Goal: Task Accomplishment & Management: Manage account settings

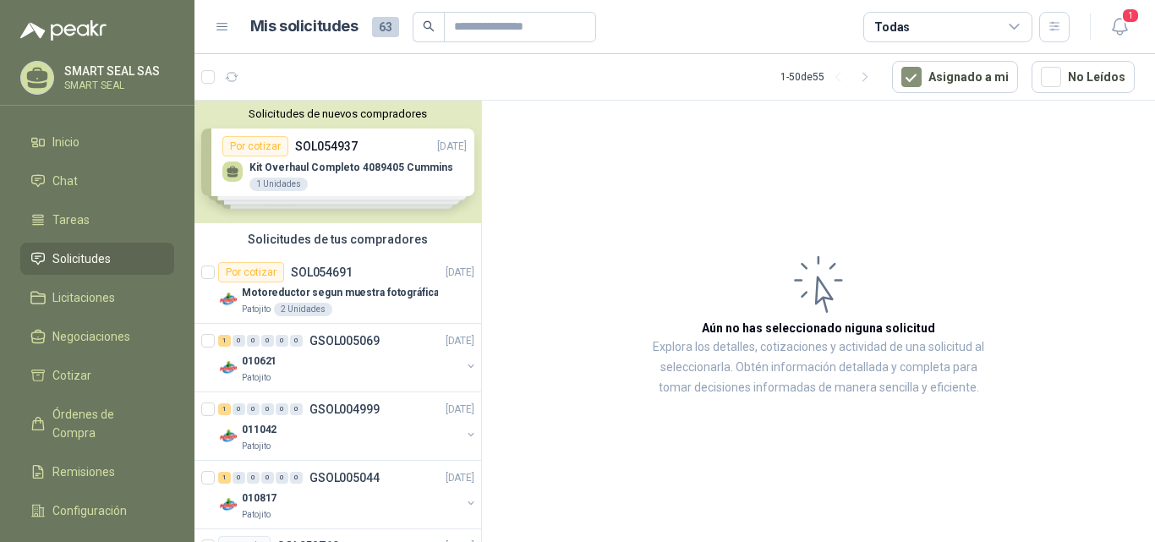
drag, startPoint x: 389, startPoint y: 162, endPoint x: 391, endPoint y: 143, distance: 18.7
click at [388, 161] on div "Solicitudes de nuevos compradores Por cotizar SOL054937 [DATE] Kit Overhaul Com…" at bounding box center [338, 162] width 287 height 123
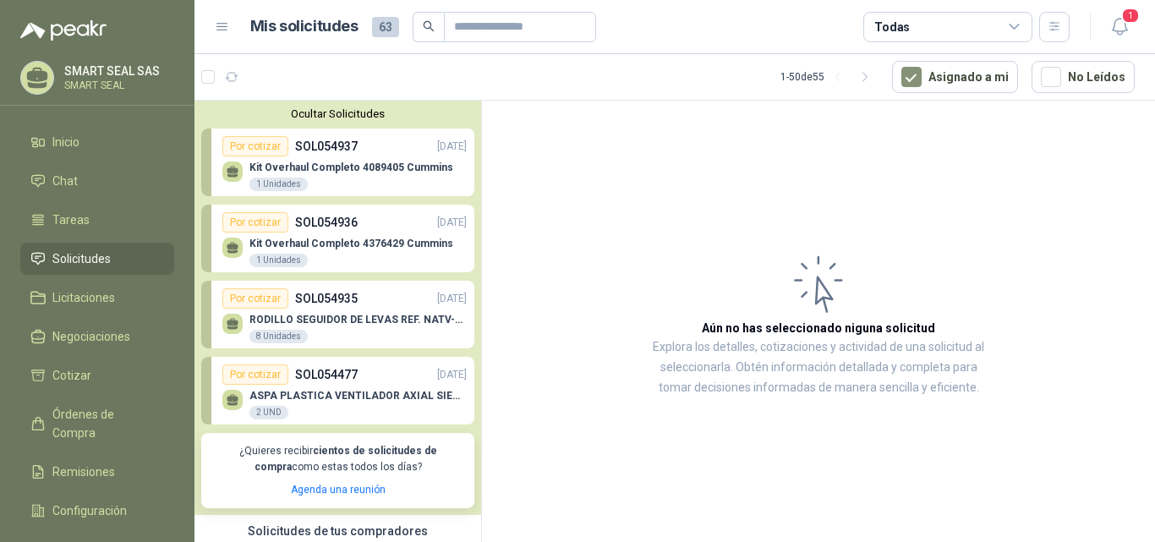
click at [337, 115] on button "Ocultar Solicitudes" at bounding box center [337, 113] width 273 height 13
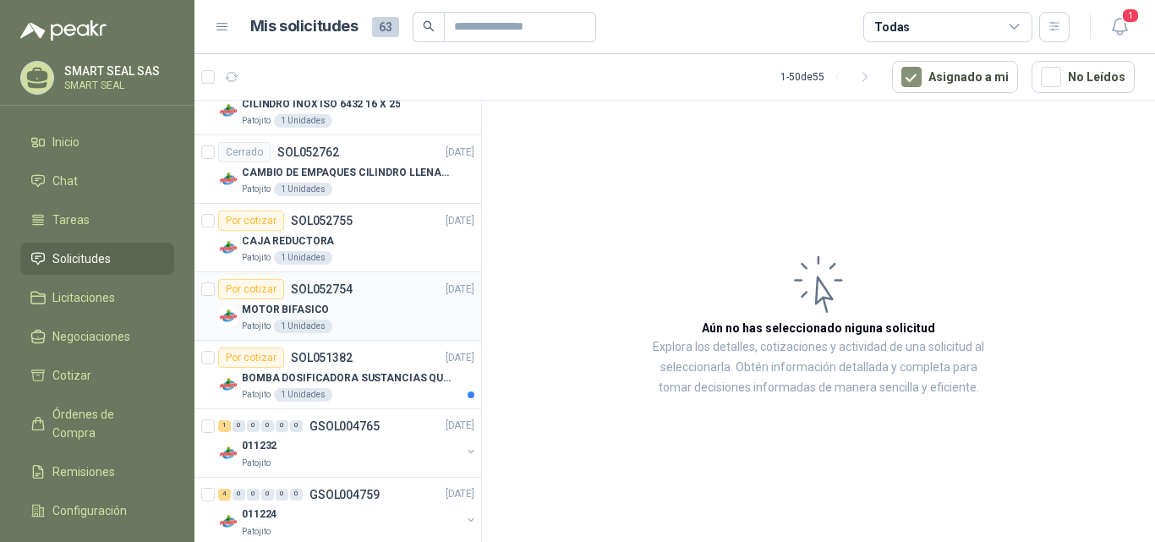
scroll to position [846, 0]
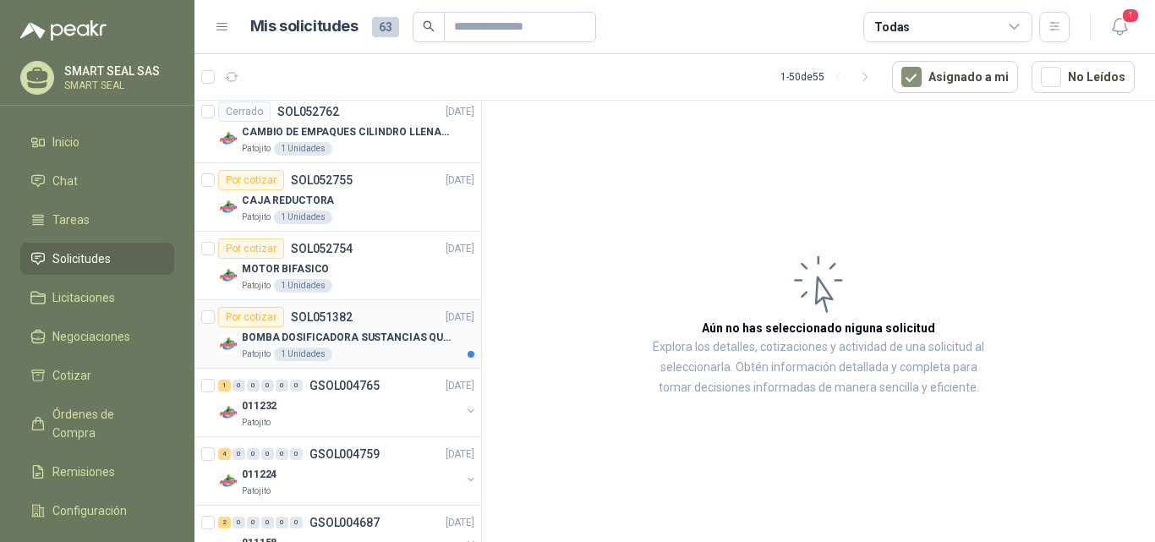
click at [343, 320] on p "SOL051382" at bounding box center [322, 317] width 62 height 12
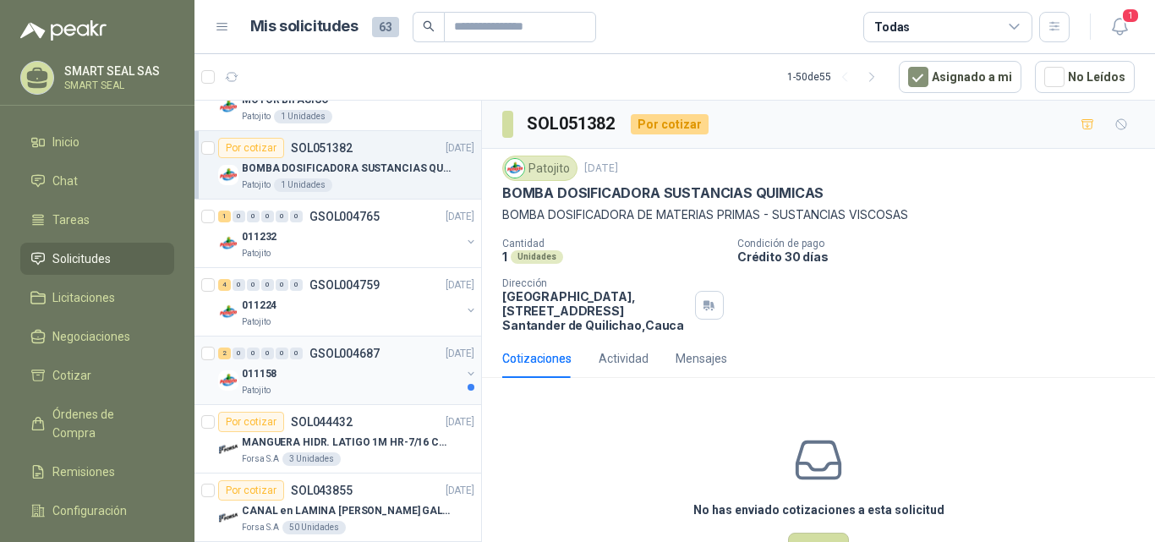
scroll to position [1100, 0]
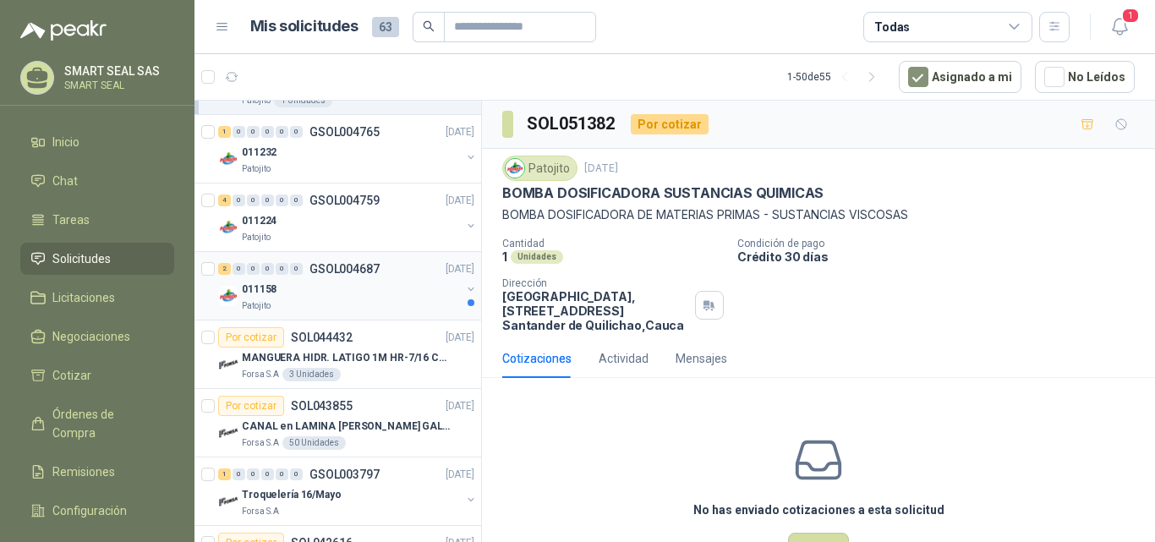
click at [396, 297] on div "011158" at bounding box center [351, 289] width 219 height 20
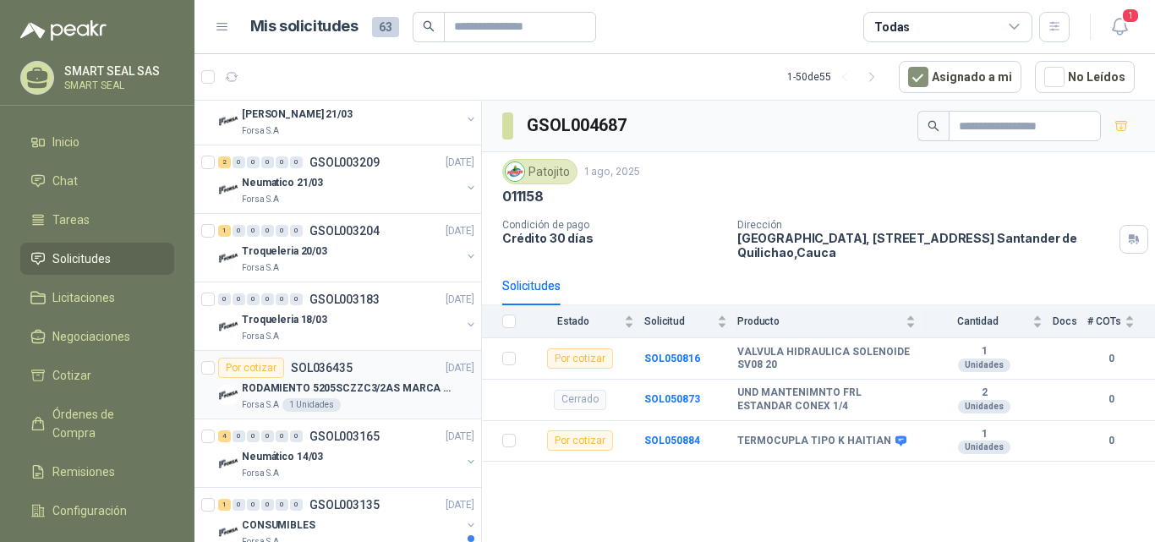
scroll to position [3157, 0]
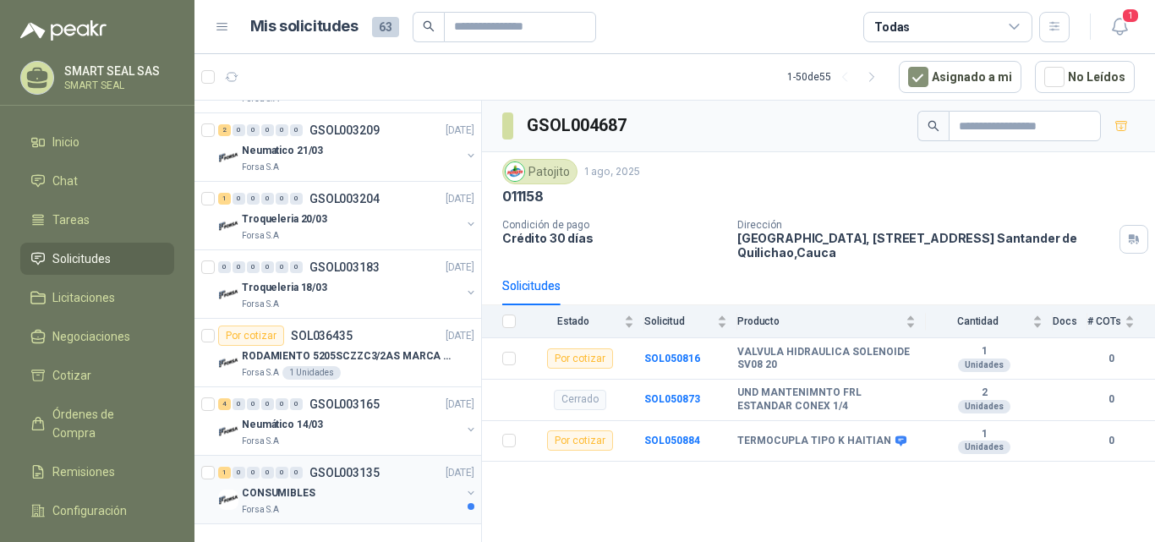
click at [375, 494] on div "CONSUMIBLES" at bounding box center [351, 493] width 219 height 20
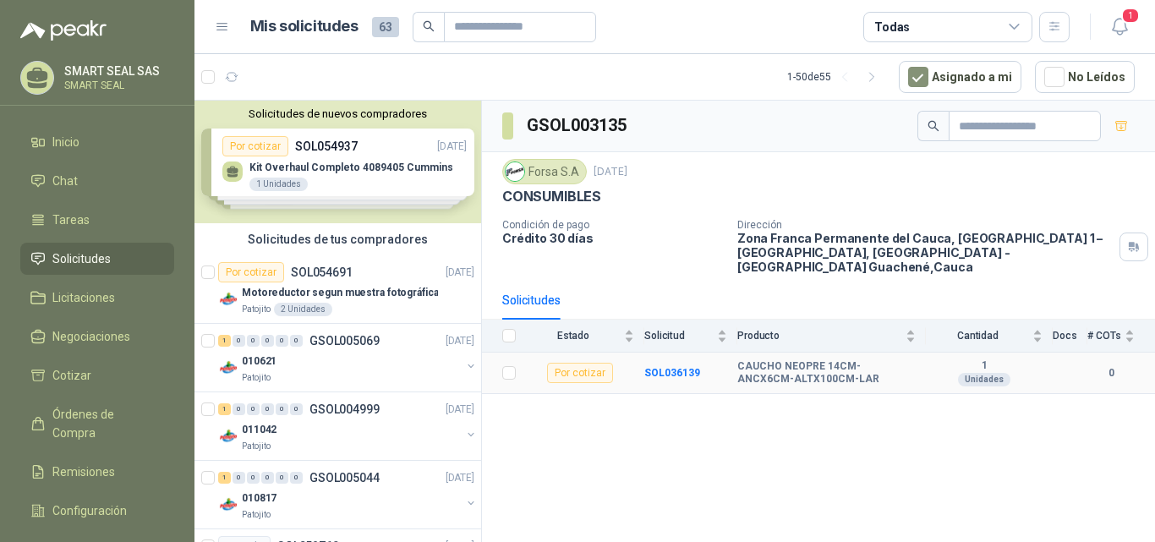
click at [781, 360] on b "CAUCHO NEOPRE 14CM-ANCX6CM-ALTX100CM-LAR" at bounding box center [827, 373] width 178 height 26
click at [1126, 22] on span "1" at bounding box center [1131, 16] width 19 height 16
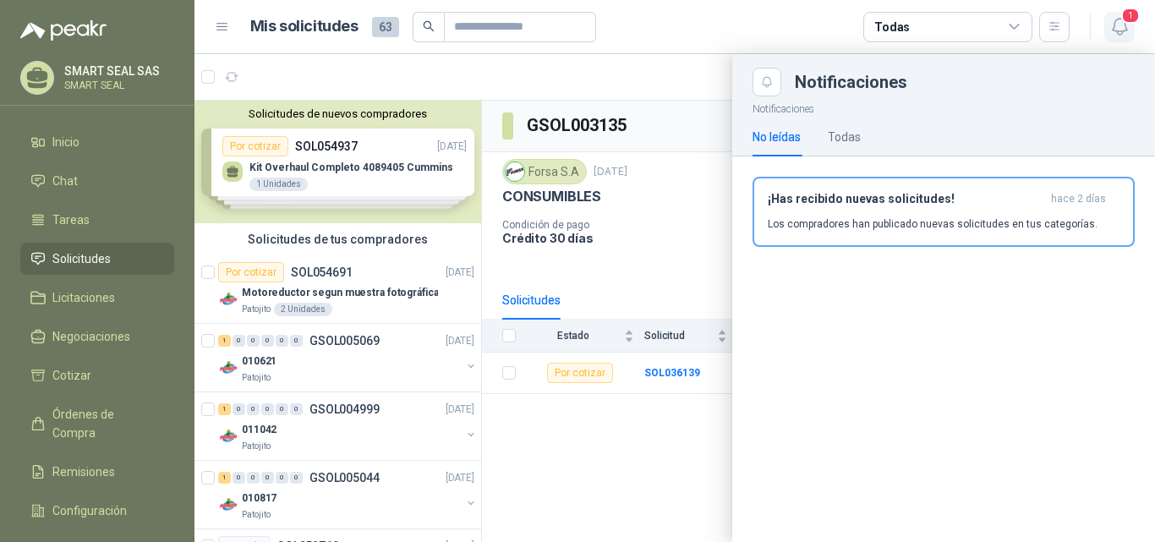
click at [1126, 22] on span "1" at bounding box center [1131, 16] width 19 height 16
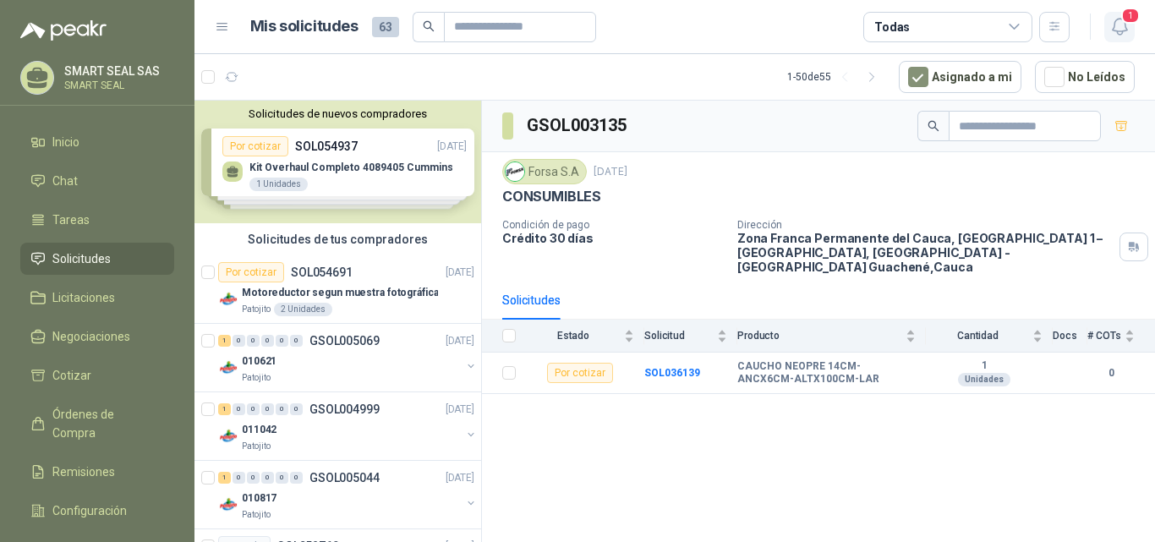
click at [1127, 23] on span "1" at bounding box center [1131, 16] width 19 height 16
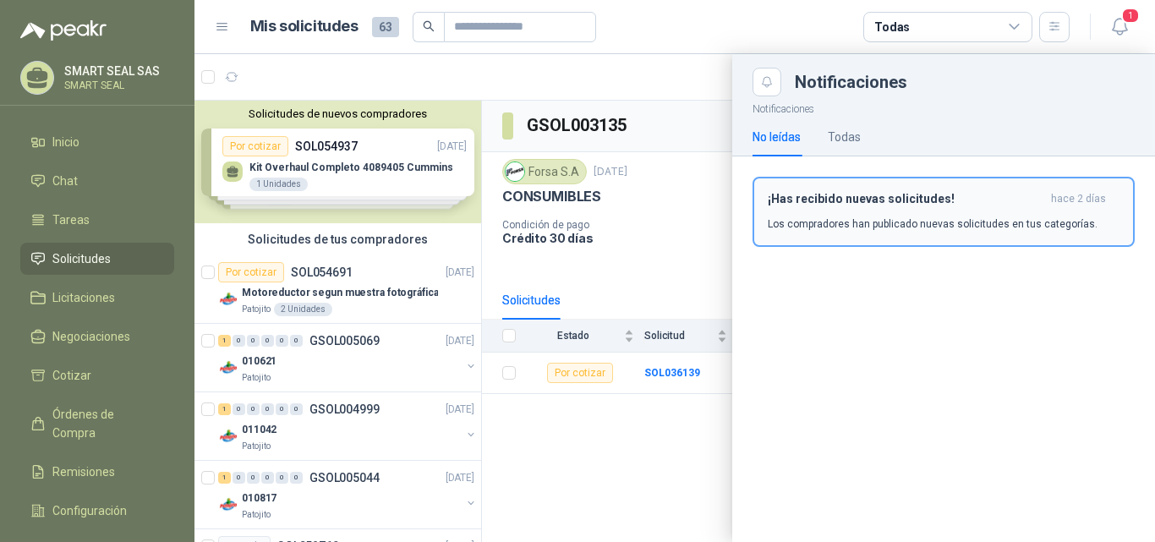
click at [916, 212] on div "¡Has recibido nuevas solicitudes! [DATE] Los compradores han publicado nuevas s…" at bounding box center [944, 212] width 352 height 40
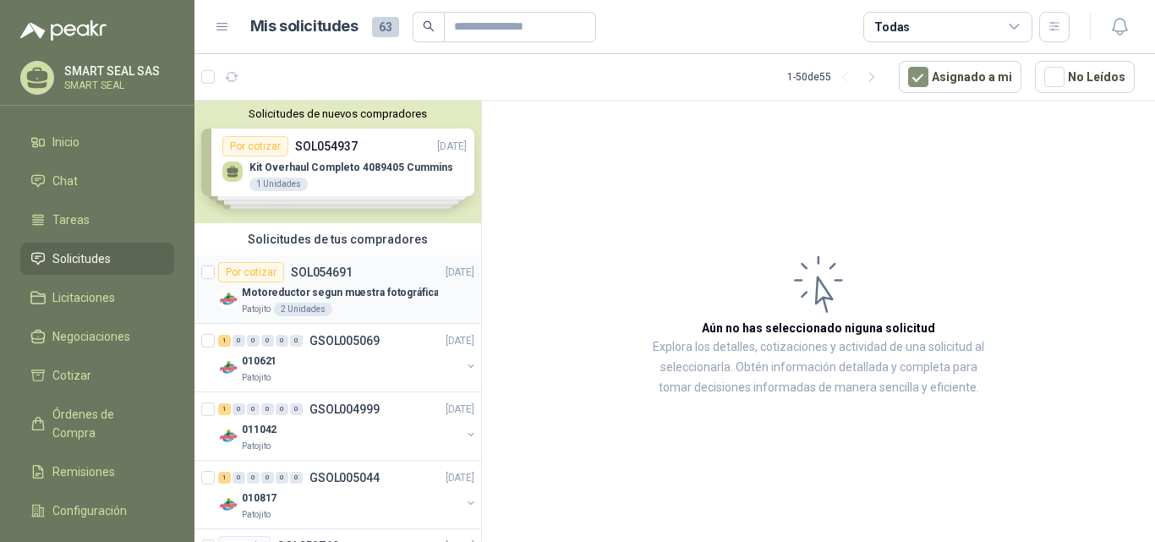
click at [282, 292] on p "Motoreductor segun muestra fotográfica" at bounding box center [340, 293] width 196 height 16
